Goal: Information Seeking & Learning: Learn about a topic

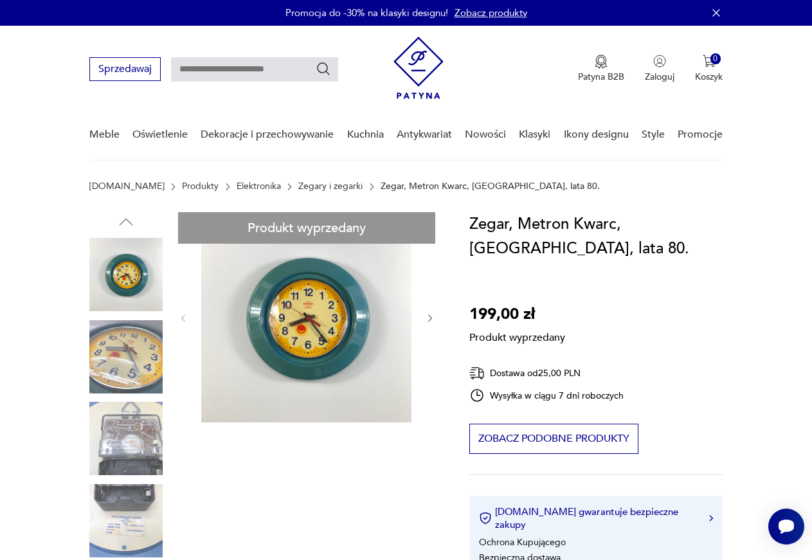
click at [125, 429] on div "Produkt wyprzedany Opis produktu Unikatowy zegar ścienny w niebiesko zielonym o…" at bounding box center [263, 547] width 349 height 671
